Goal: Task Accomplishment & Management: Use online tool/utility

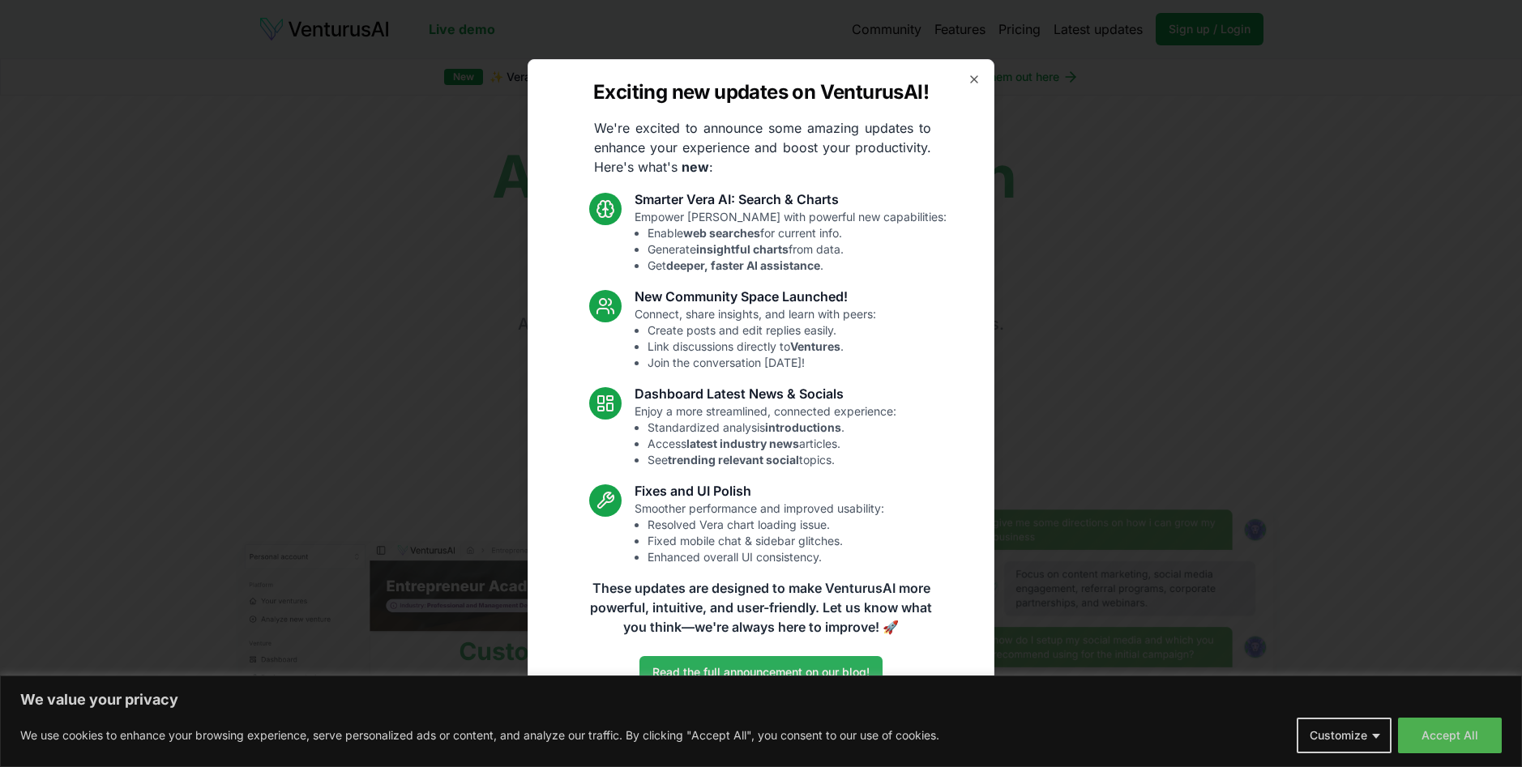
click at [729, 670] on link "Read the full announcement on our blog!" at bounding box center [760, 672] width 243 height 32
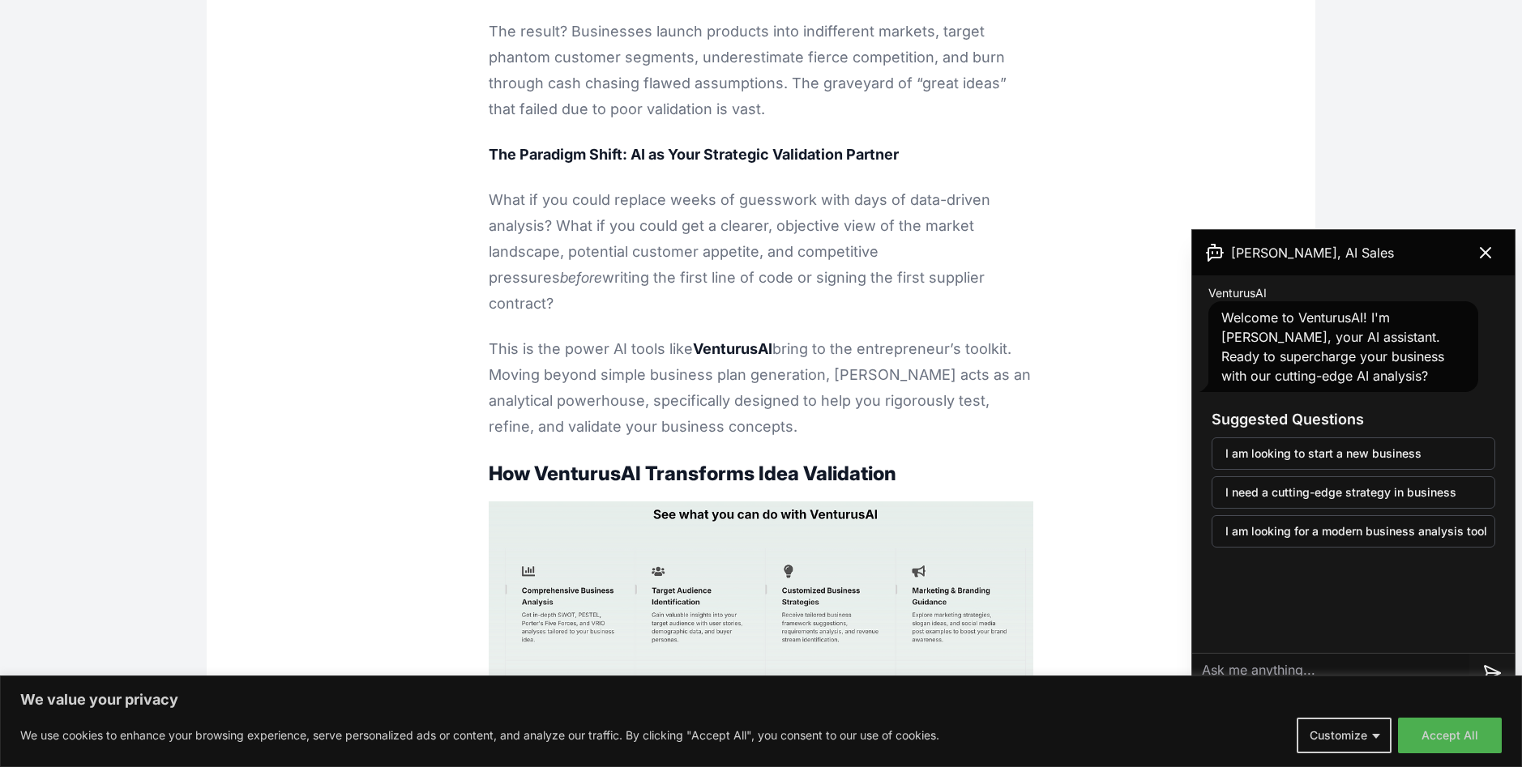
scroll to position [1621, 0]
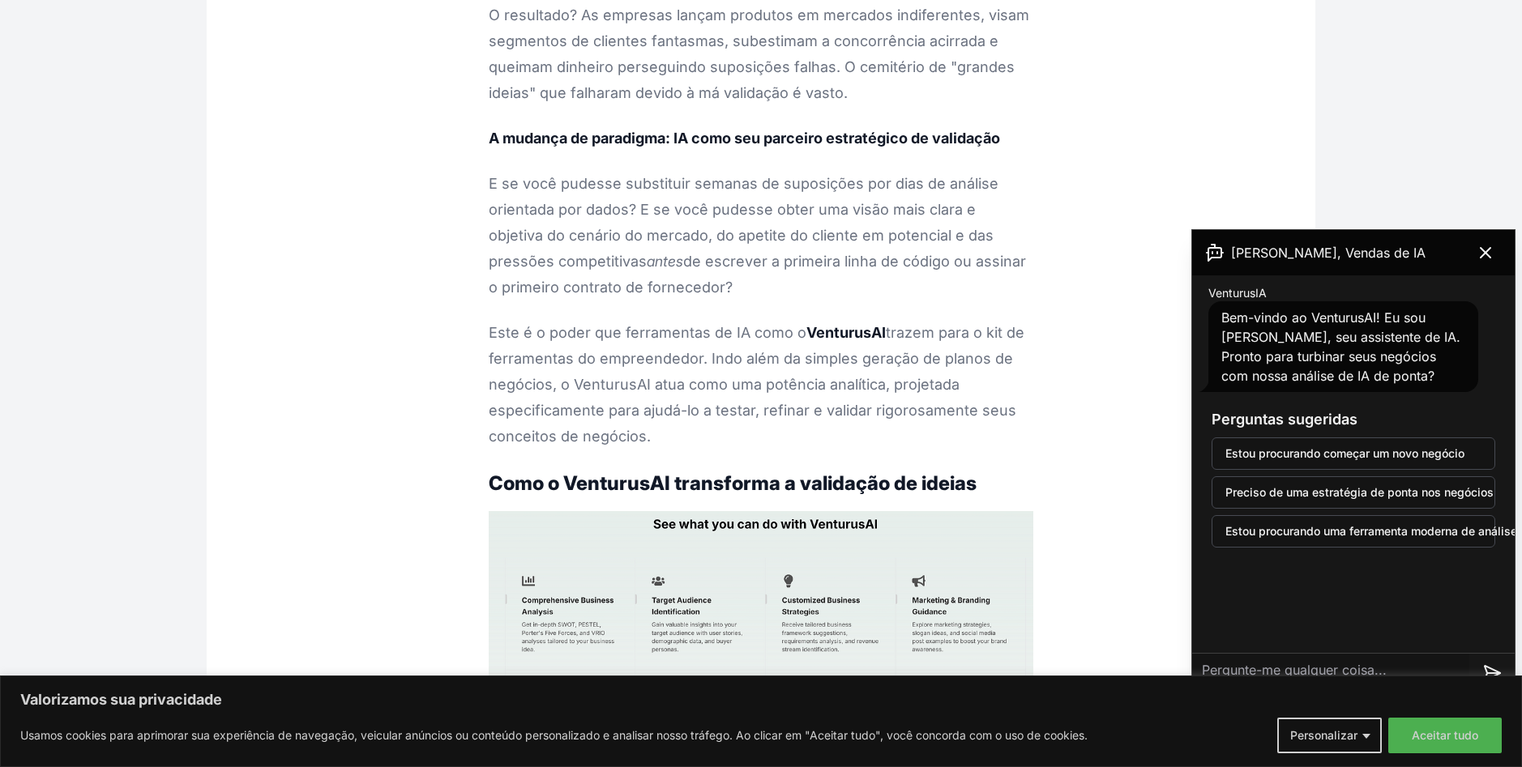
click at [1487, 244] on icon at bounding box center [1485, 252] width 19 height 19
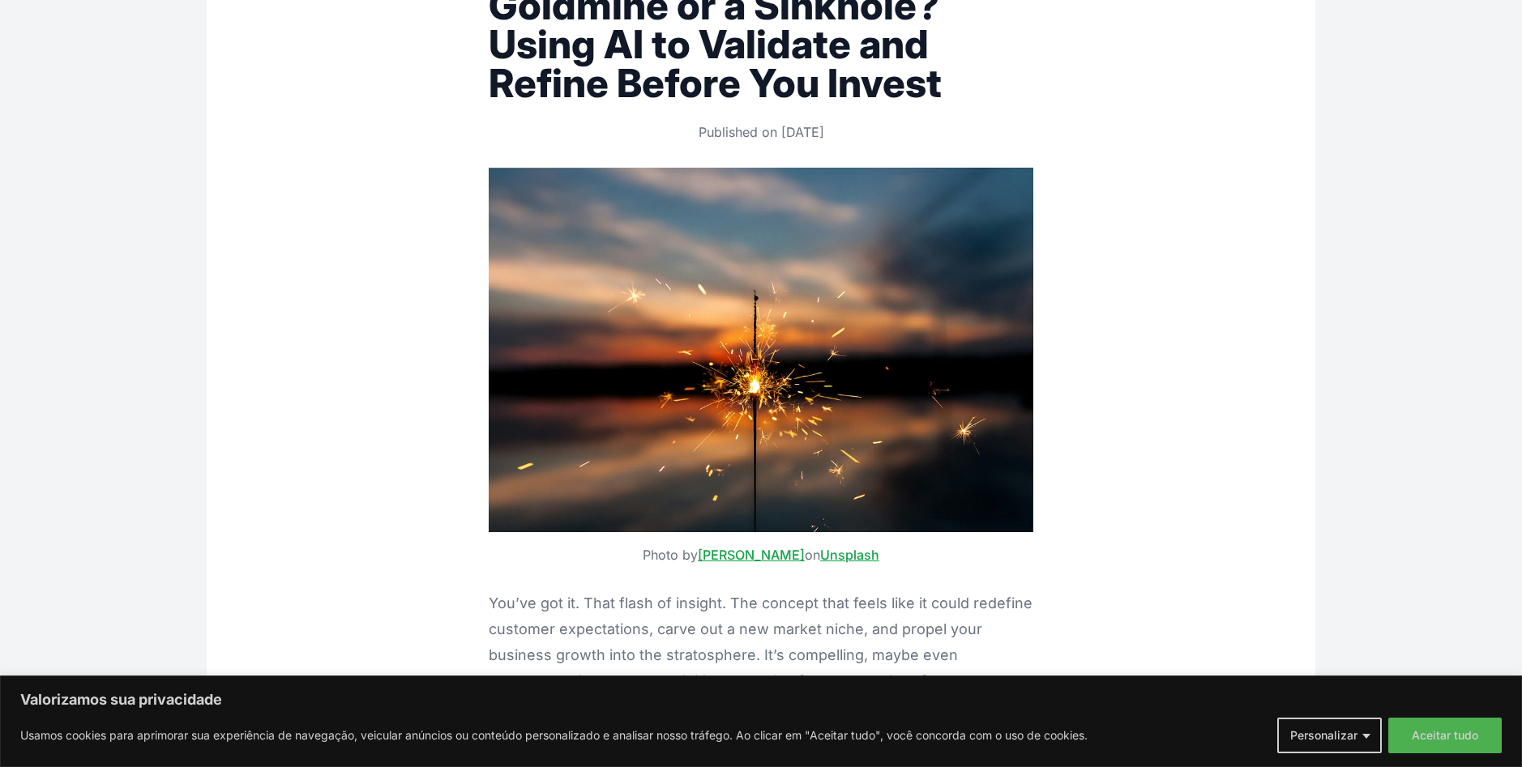
scroll to position [0, 0]
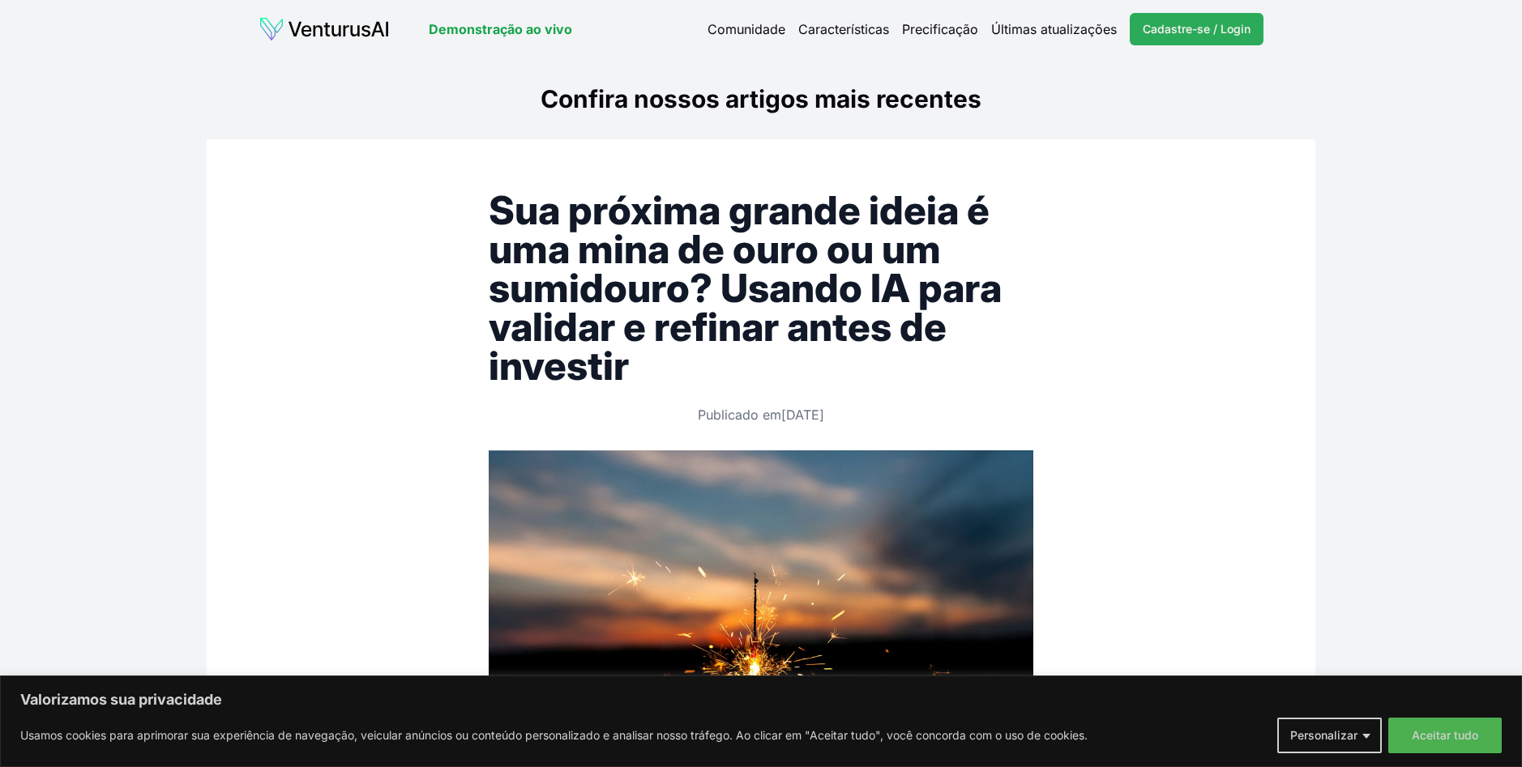
click at [1217, 24] on span "Cadastre-se / Login" at bounding box center [1197, 29] width 108 height 16
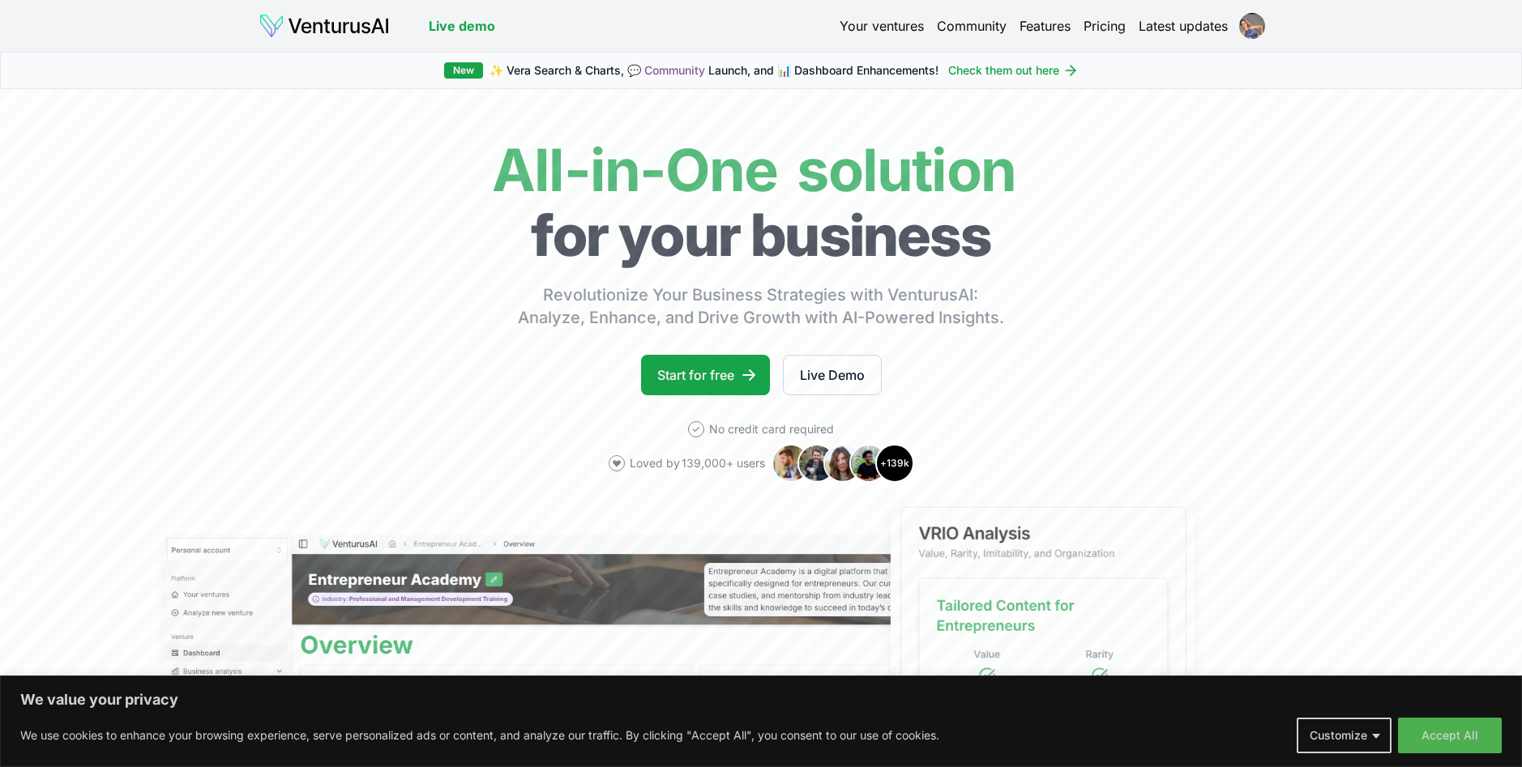
drag, startPoint x: 992, startPoint y: 75, endPoint x: 1327, endPoint y: 80, distance: 334.7
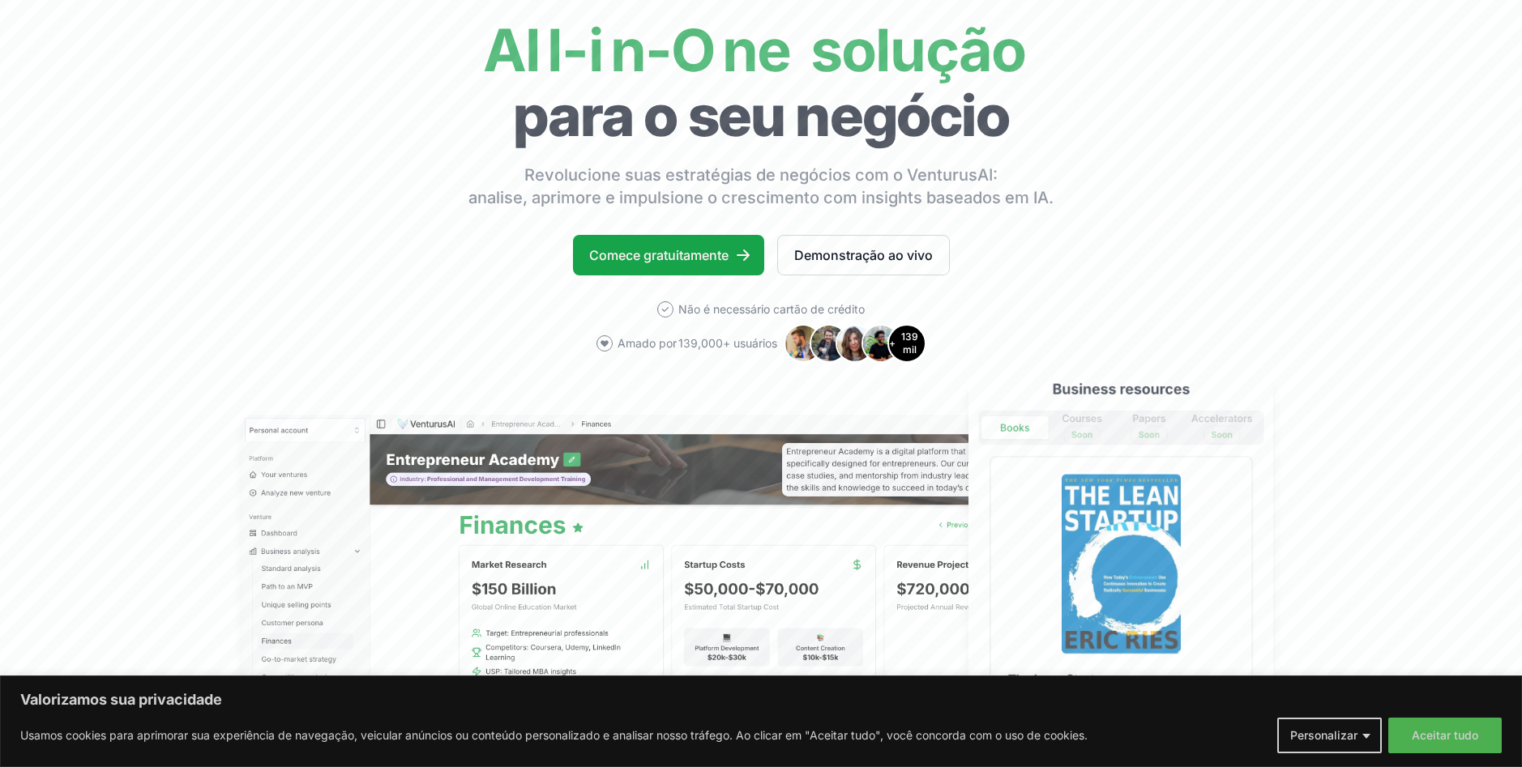
scroll to position [162, 0]
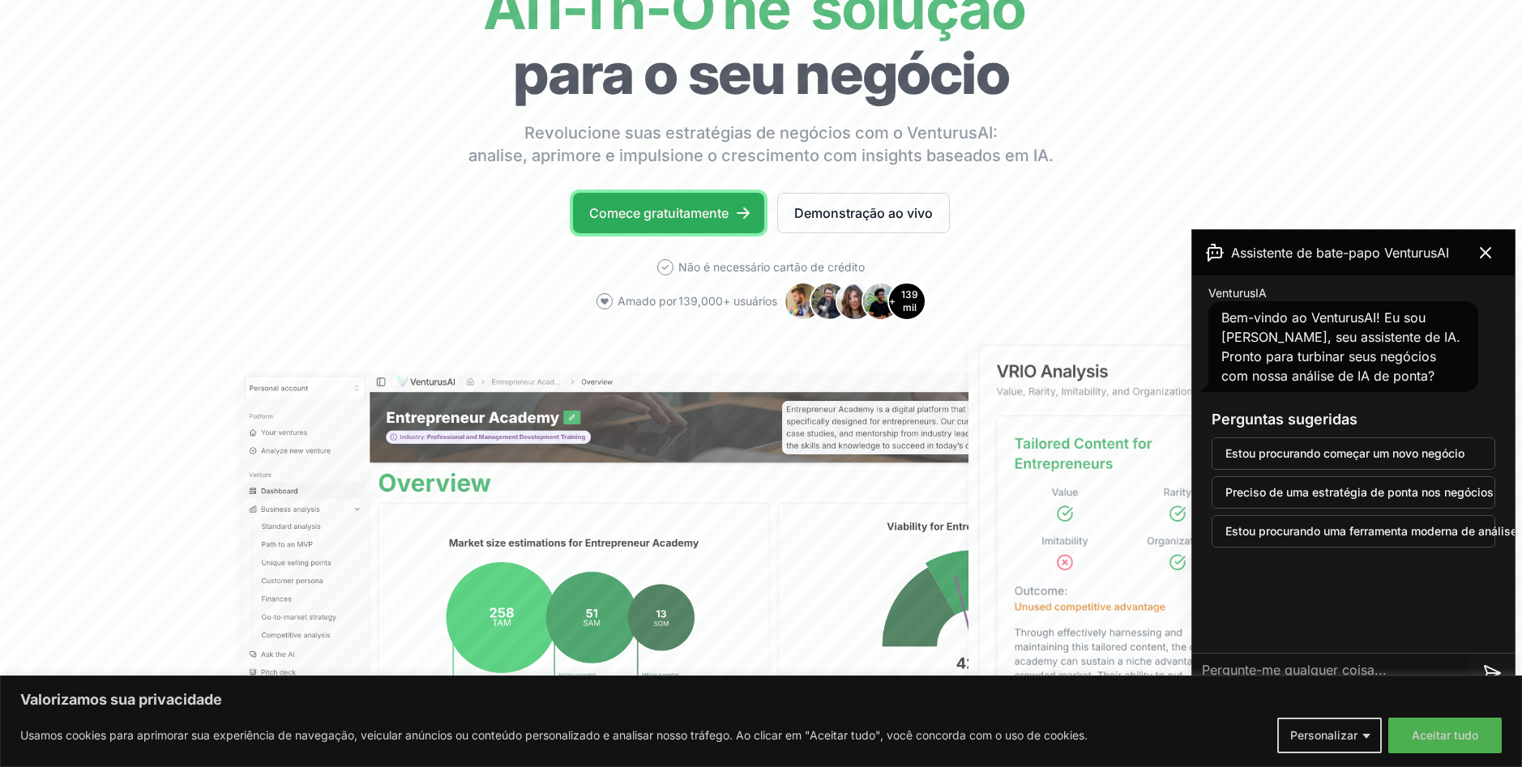
drag, startPoint x: 690, startPoint y: 217, endPoint x: 753, endPoint y: 221, distance: 62.5
click at [690, 217] on font "Comece gratuitamente" at bounding box center [658, 212] width 139 height 19
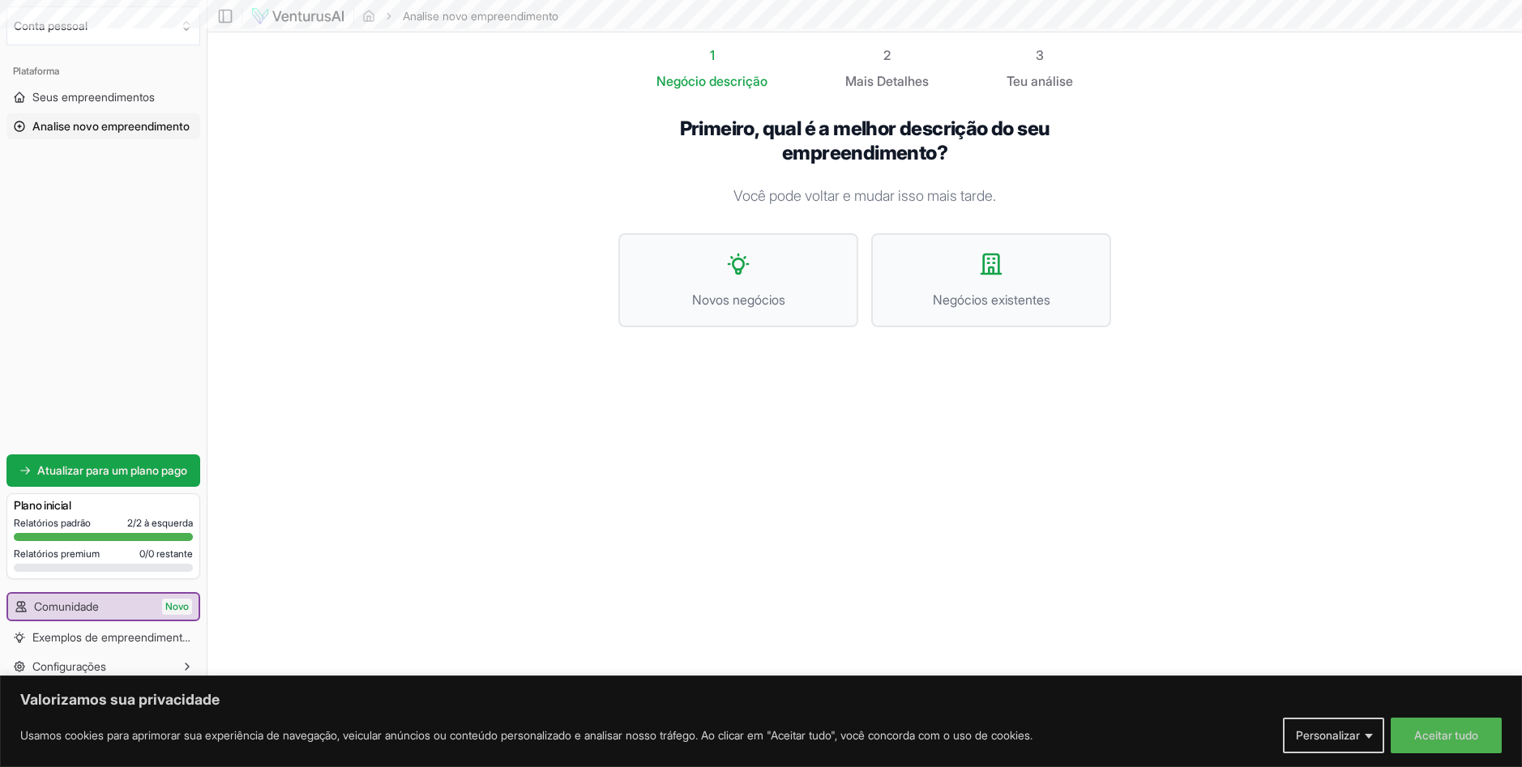
click at [1492, 250] on section "1 Negócio descrição 2 Mais Detalhes 3 Teu análise Primeiro, qual é a melhor des…" at bounding box center [864, 359] width 1314 height 654
click at [750, 286] on button "Novos negócios" at bounding box center [738, 280] width 240 height 94
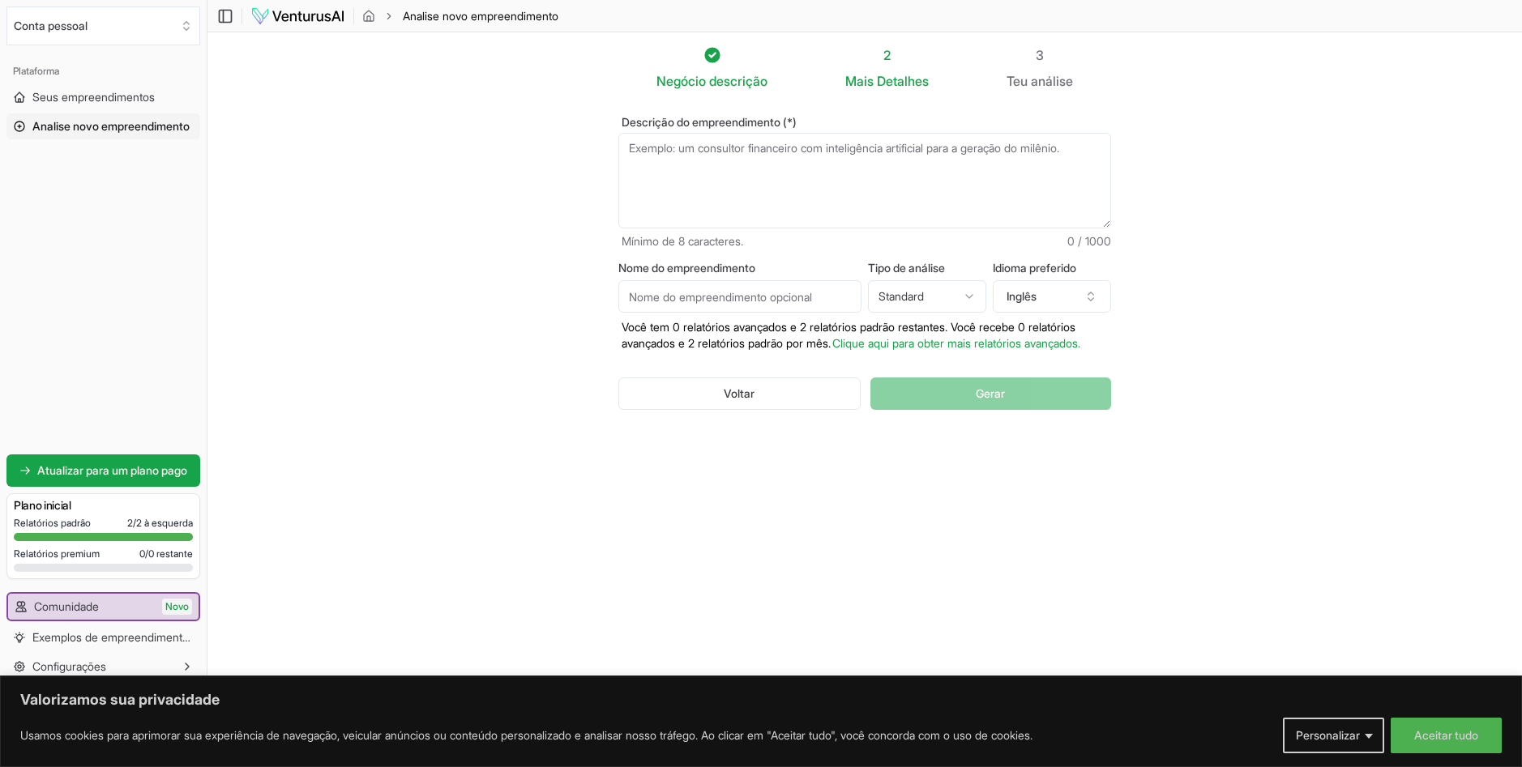
drag, startPoint x: 701, startPoint y: 168, endPoint x: 755, endPoint y: 177, distance: 55.2
click at [703, 165] on textarea "Descrição do empreendimento (*)" at bounding box center [864, 181] width 493 height 96
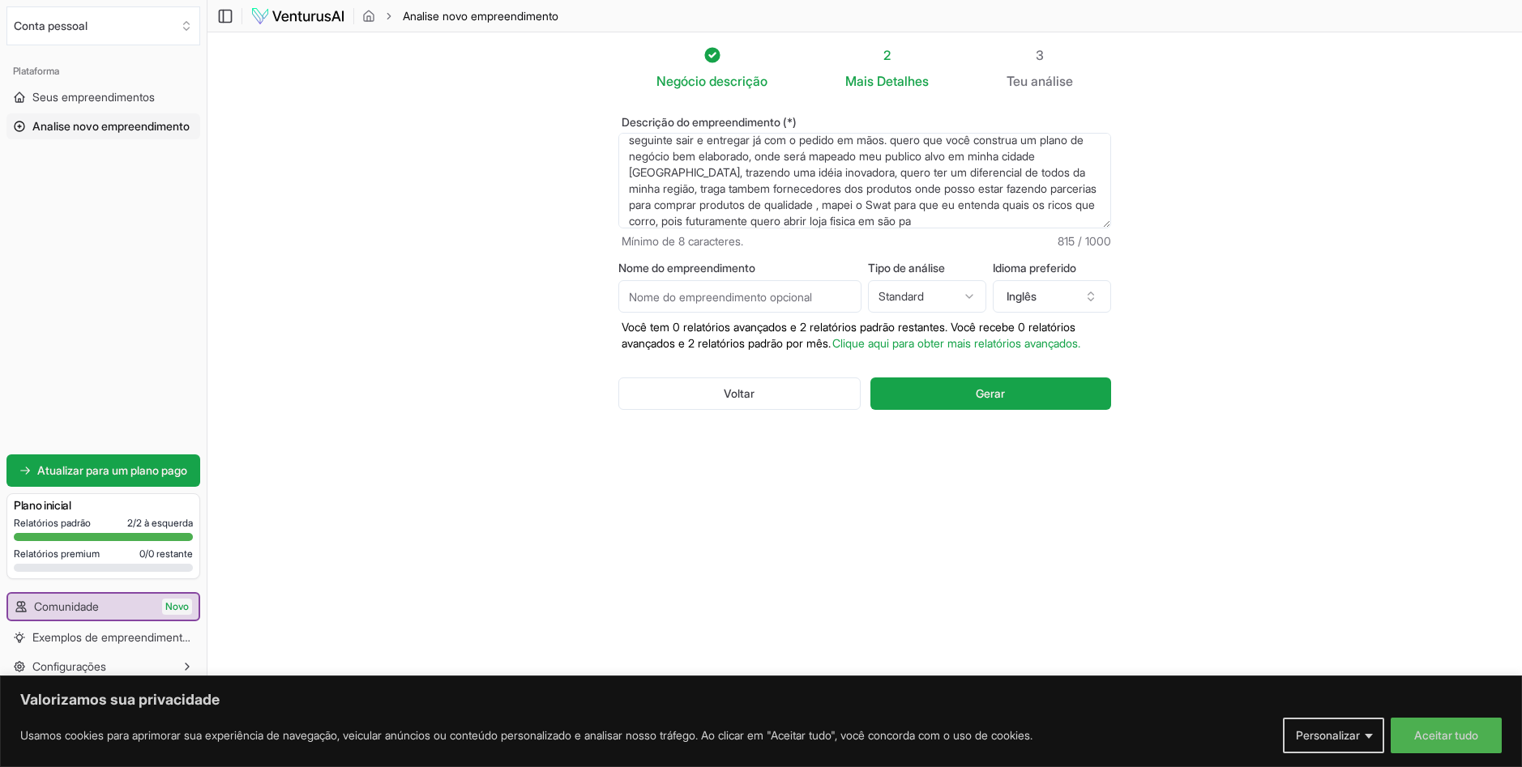
scroll to position [89, 0]
click at [646, 25] on header "Alternar barra lateral Analise novo empreendimento" at bounding box center [864, 16] width 1314 height 32
click at [681, 217] on textarea "a minha idéia é começar a vender geladinhos gourmet , onde serão feitos em dive…" at bounding box center [864, 181] width 493 height 96
type textarea "a minha idéia é começar a vender geladinhos gourmet , onde serão feitos em dive…"
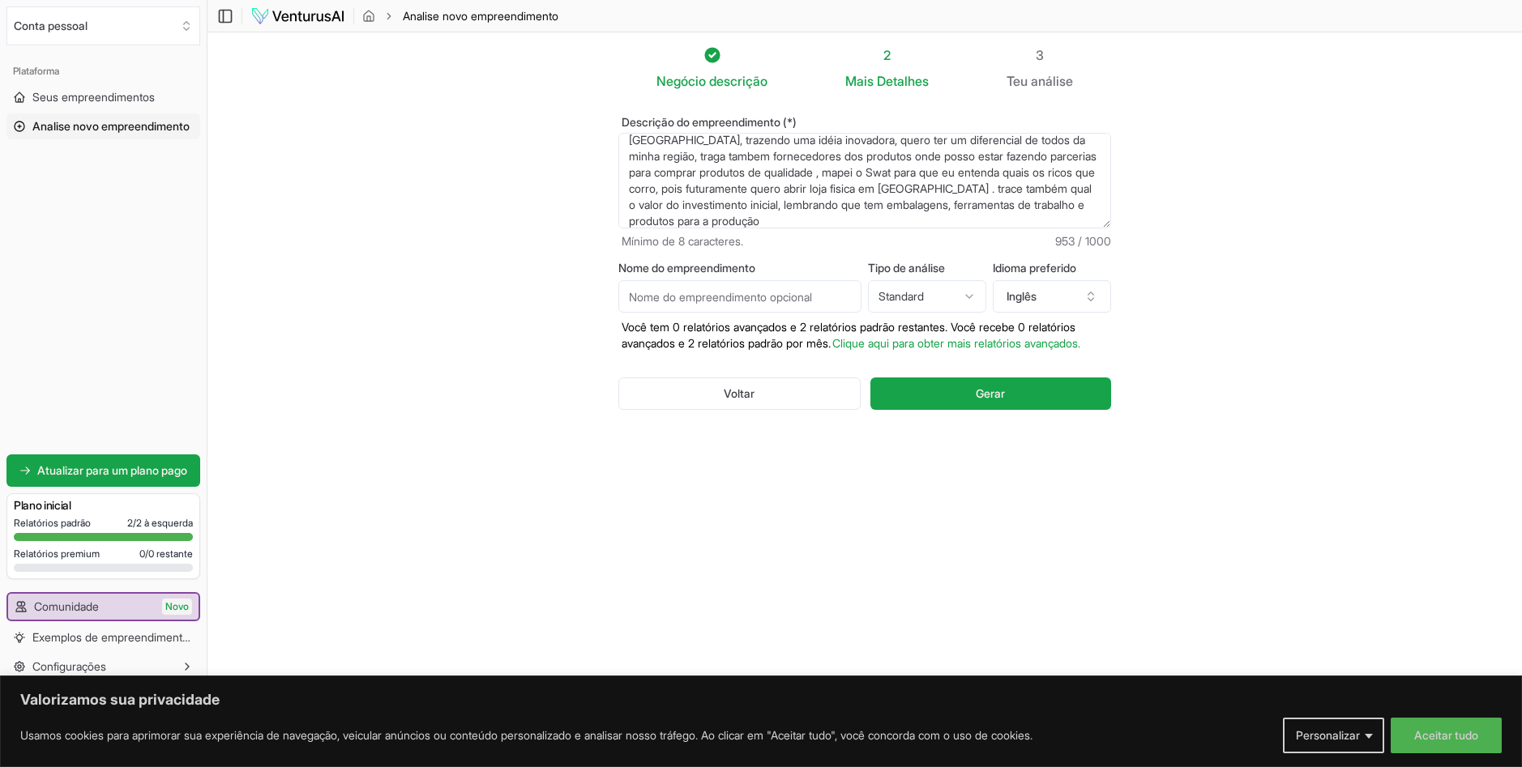
click at [793, 299] on input "Nome do empreendimento" at bounding box center [739, 296] width 243 height 32
type input "A"
type input "[PERSON_NAME]´s Aurora Cycle"
click at [955, 291] on html "Valorizamos sua privacidade Usamos cookies para aprimorar sua experiência de na…" at bounding box center [761, 383] width 1522 height 767
click at [1062, 293] on button "Inglês" at bounding box center [1052, 296] width 118 height 32
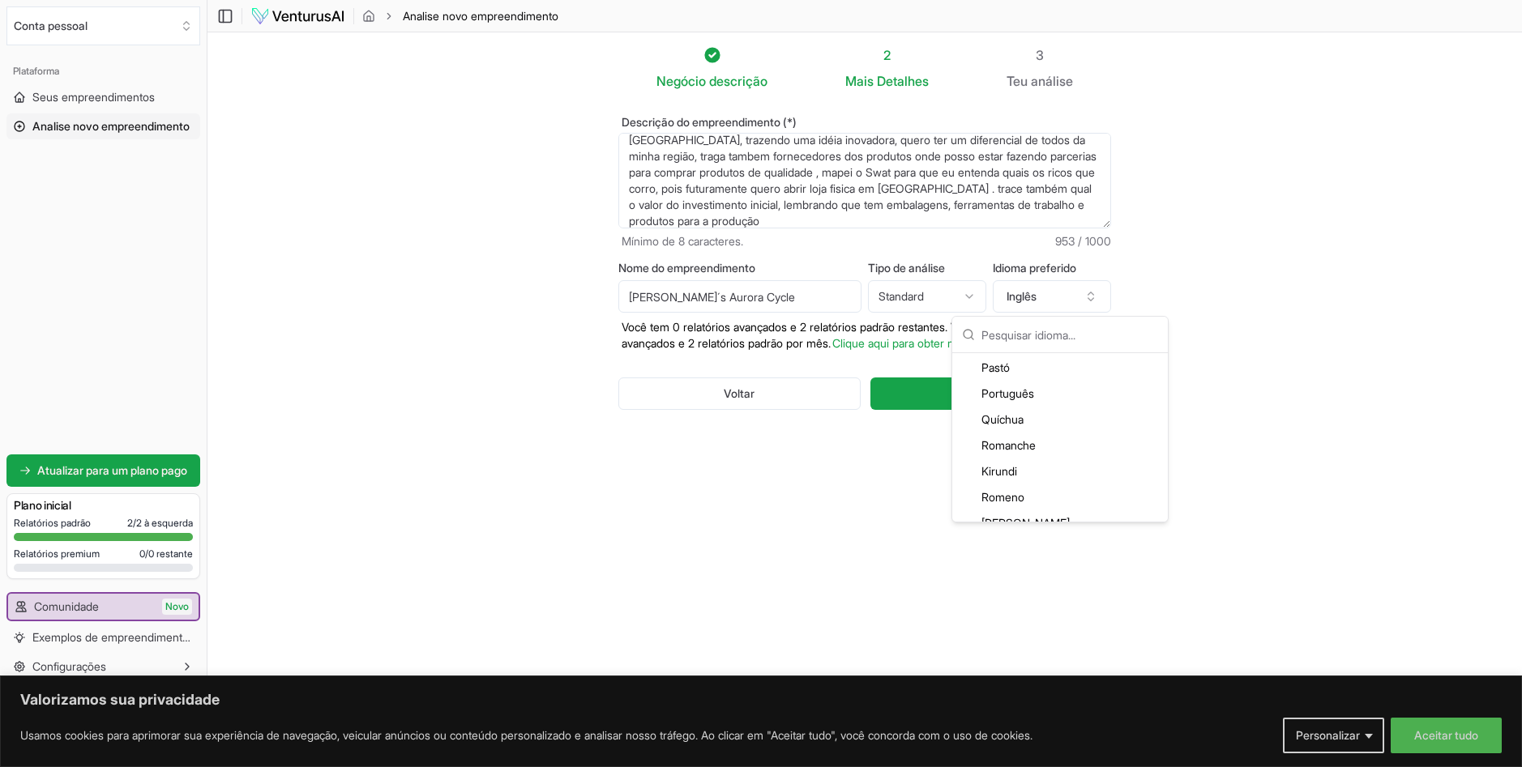
scroll to position [3322, 0]
click at [1044, 383] on div "Português" at bounding box center [1059, 392] width 209 height 26
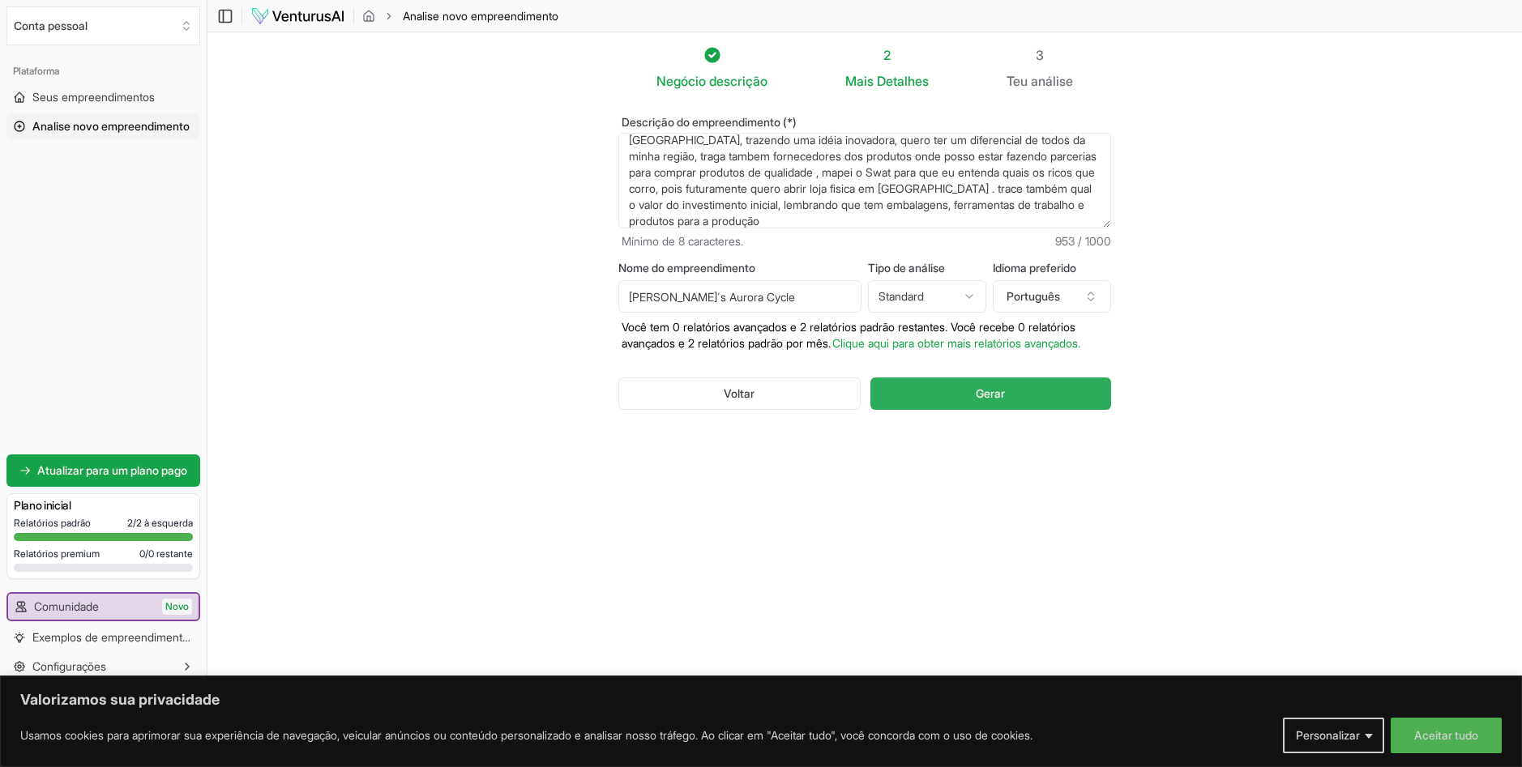
click at [1039, 400] on button "Gerar" at bounding box center [990, 394] width 241 height 32
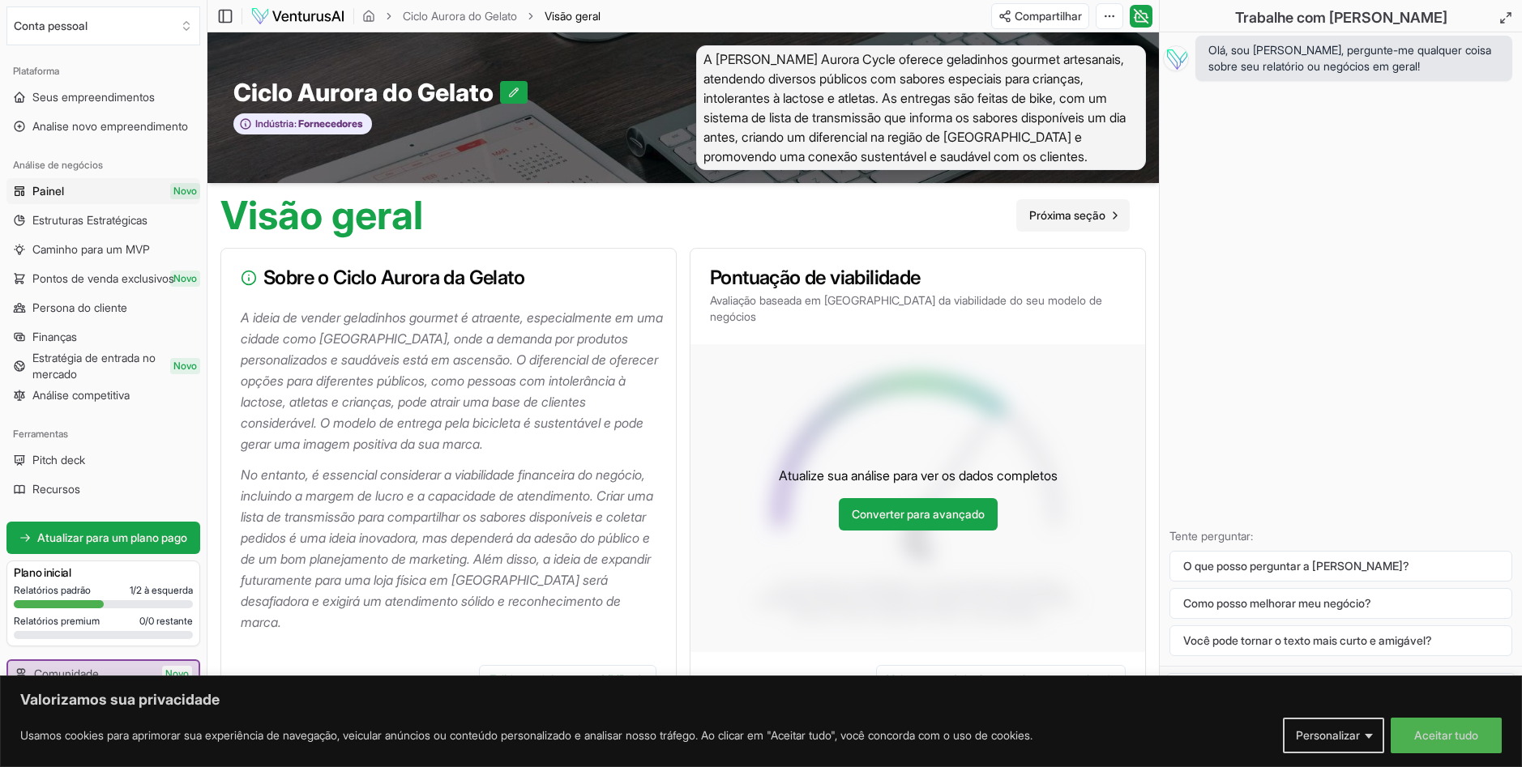
drag, startPoint x: 1087, startPoint y: 216, endPoint x: 1101, endPoint y: 216, distance: 13.8
click at [1087, 216] on span "Próxima seção" at bounding box center [1067, 215] width 76 height 16
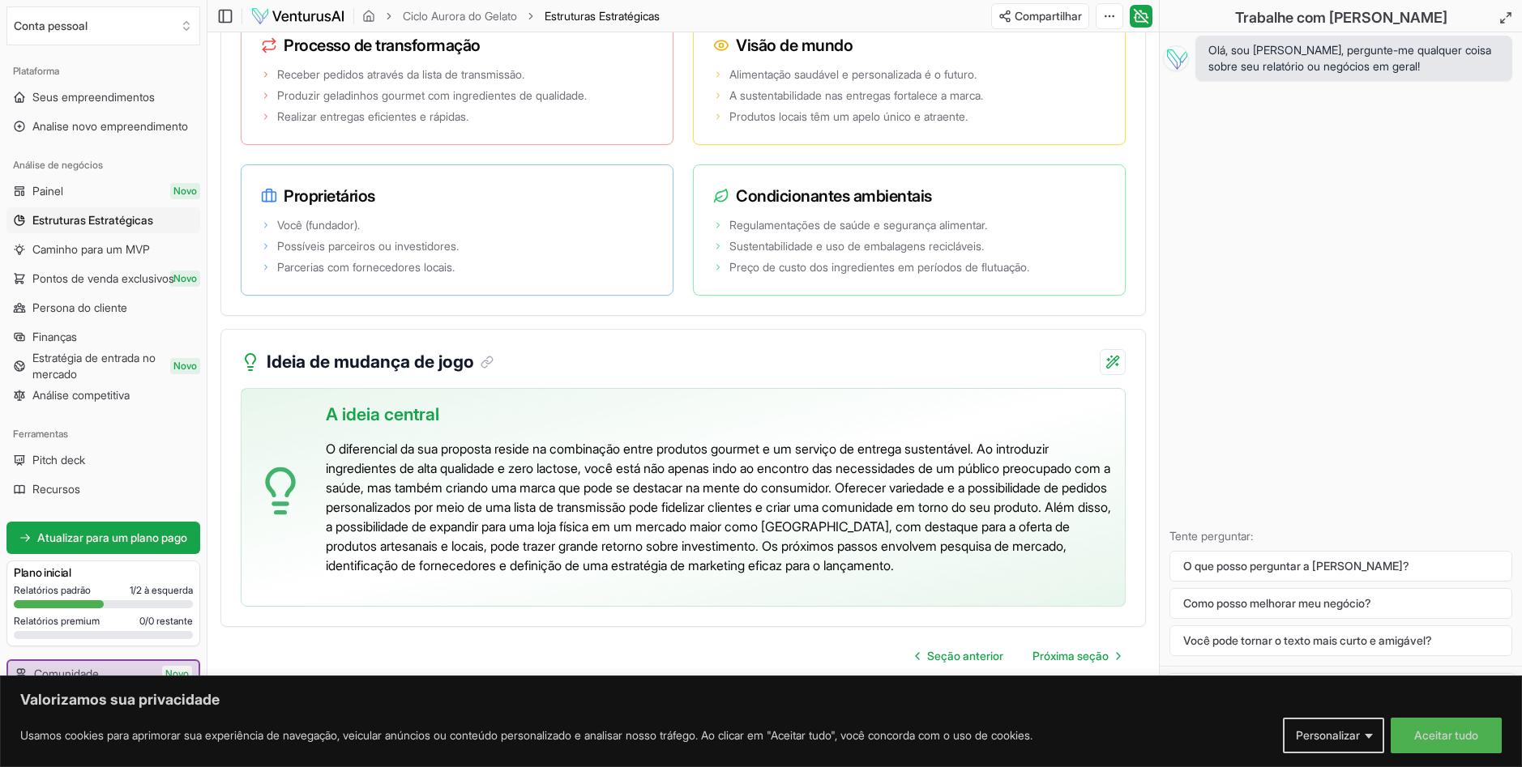
scroll to position [3232, 0]
click at [1088, 655] on span "Próxima seção" at bounding box center [1070, 656] width 76 height 16
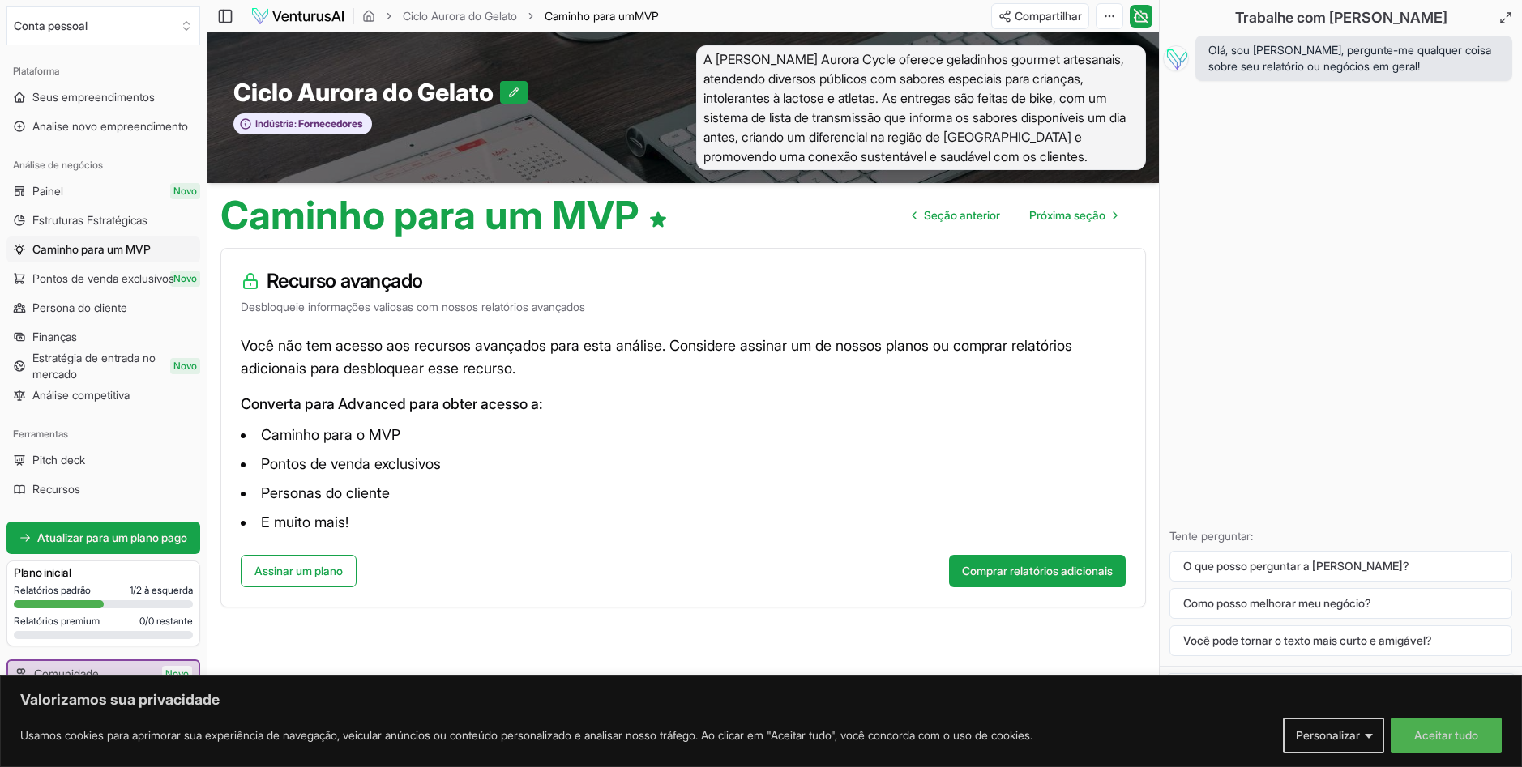
scroll to position [1, 0]
